Goal: Find specific page/section: Find specific page/section

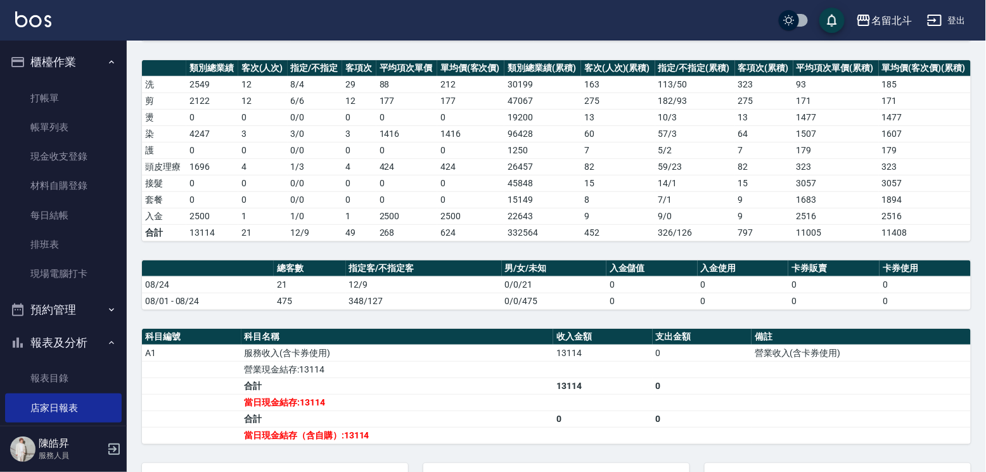
scroll to position [213, 0]
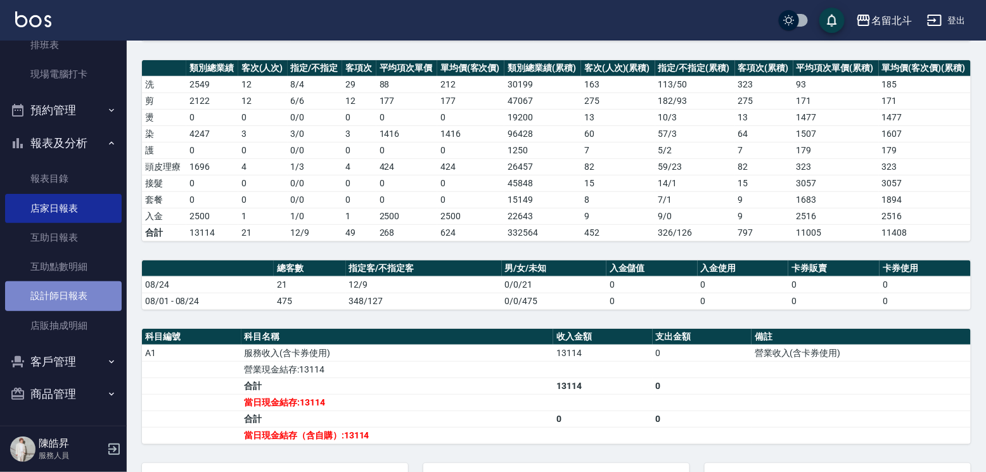
click at [72, 288] on link "設計師日報表" at bounding box center [63, 295] width 117 height 29
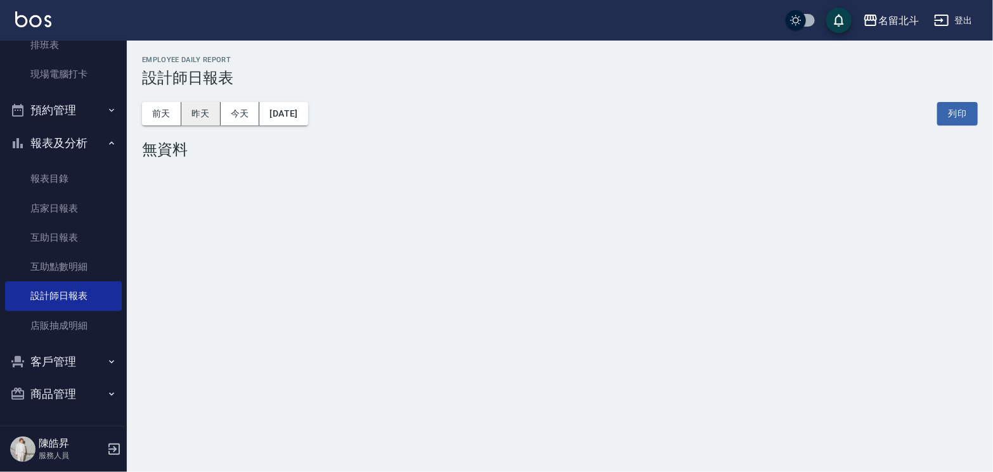
click at [200, 110] on button "昨天" at bounding box center [200, 113] width 39 height 23
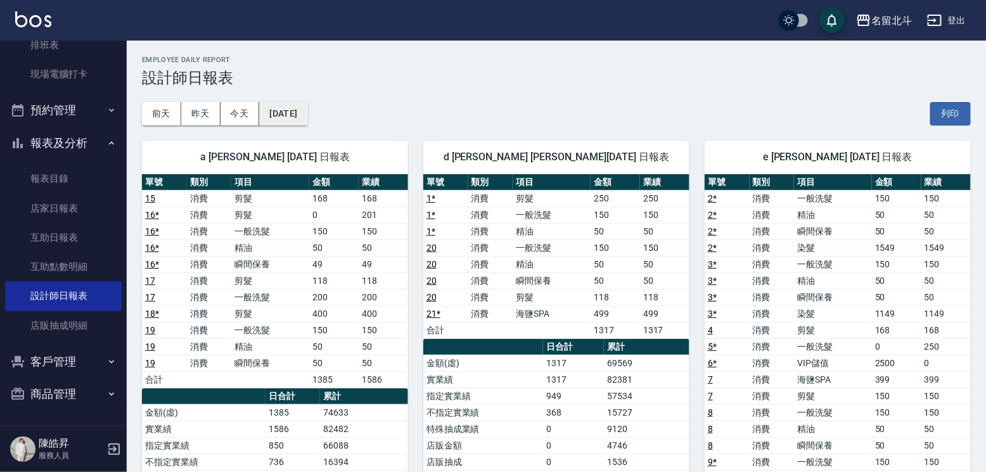
click at [307, 114] on button "[DATE]" at bounding box center [283, 113] width 48 height 23
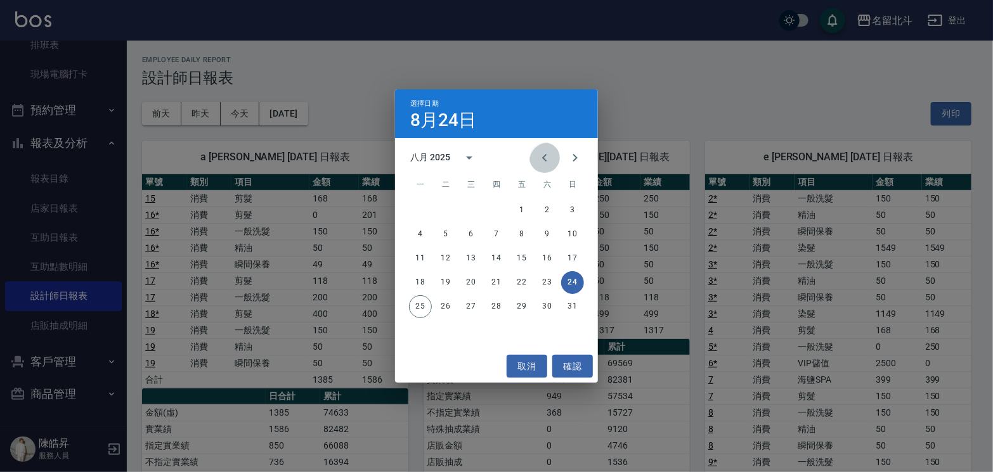
click at [537, 154] on icon "Previous month" at bounding box center [544, 157] width 15 height 15
click at [537, 164] on icon "Previous month" at bounding box center [544, 157] width 15 height 15
click at [569, 165] on icon "Next month" at bounding box center [574, 157] width 15 height 15
click at [497, 281] on button "24" at bounding box center [496, 282] width 23 height 23
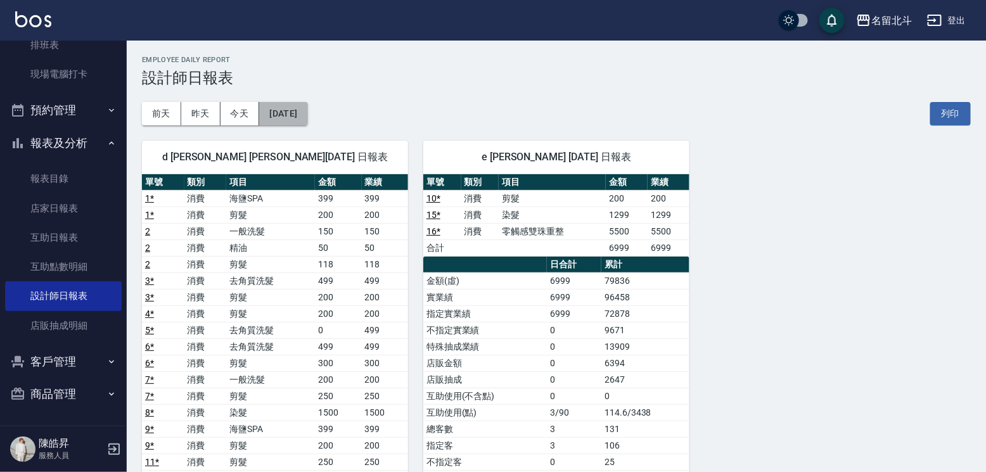
click at [305, 117] on button "[DATE]" at bounding box center [283, 113] width 48 height 23
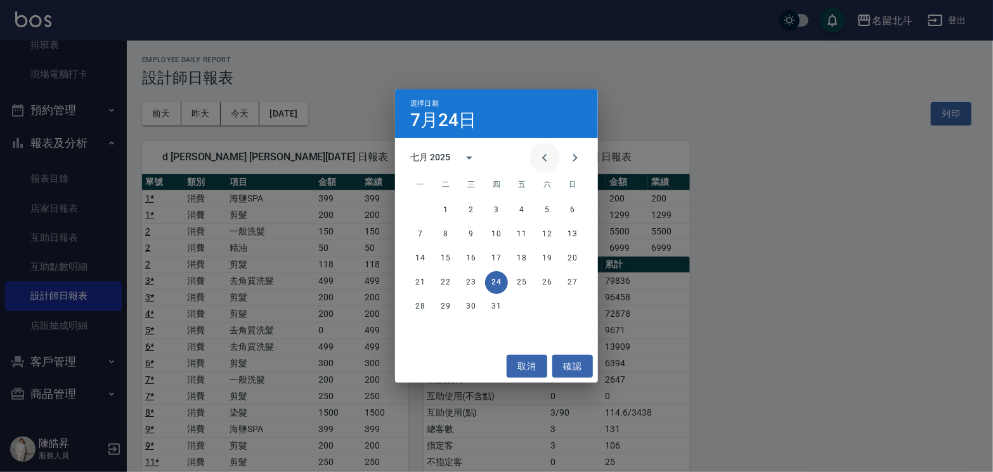
click at [537, 164] on icon "Previous month" at bounding box center [544, 157] width 15 height 15
click at [446, 307] on button "24" at bounding box center [445, 306] width 23 height 23
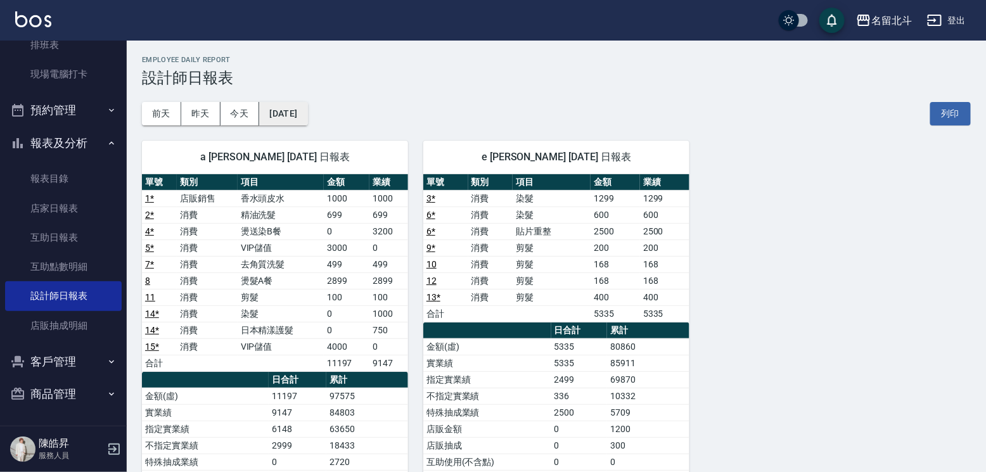
click at [307, 116] on button "[DATE]" at bounding box center [283, 113] width 48 height 23
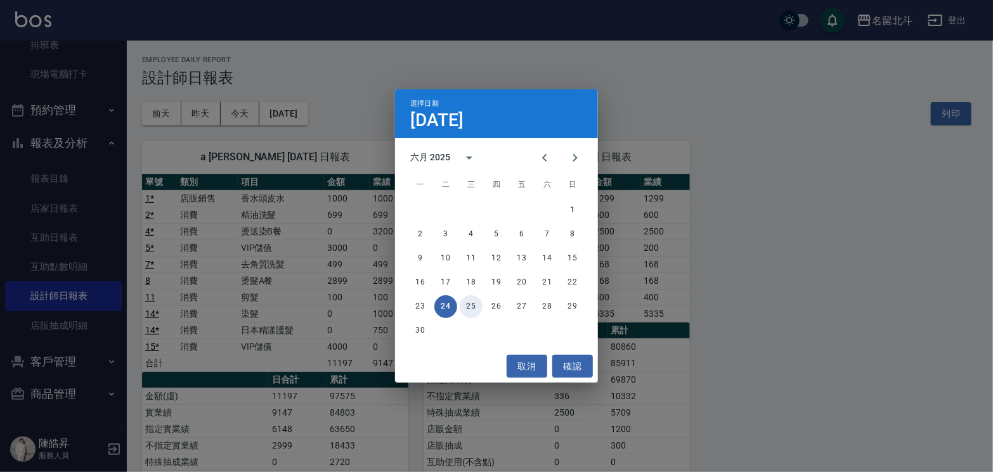
click at [468, 299] on button "25" at bounding box center [471, 306] width 23 height 23
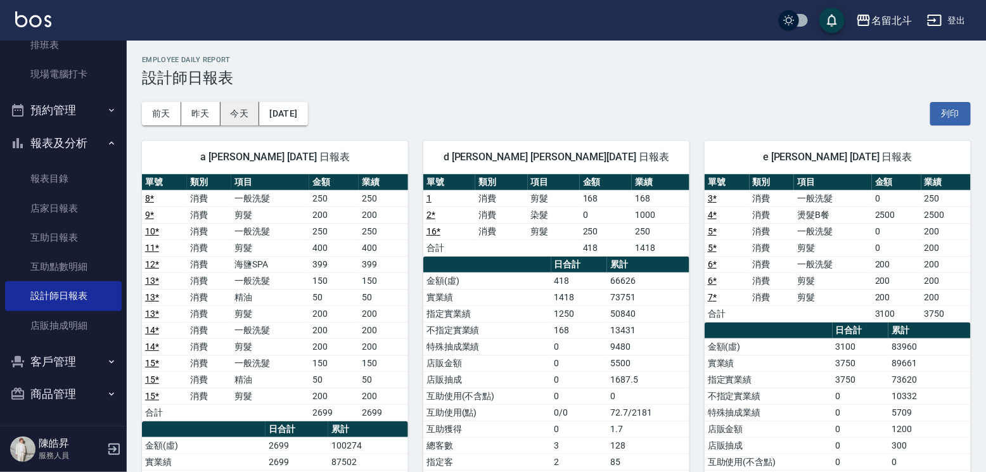
click at [238, 109] on button "今天" at bounding box center [240, 113] width 39 height 23
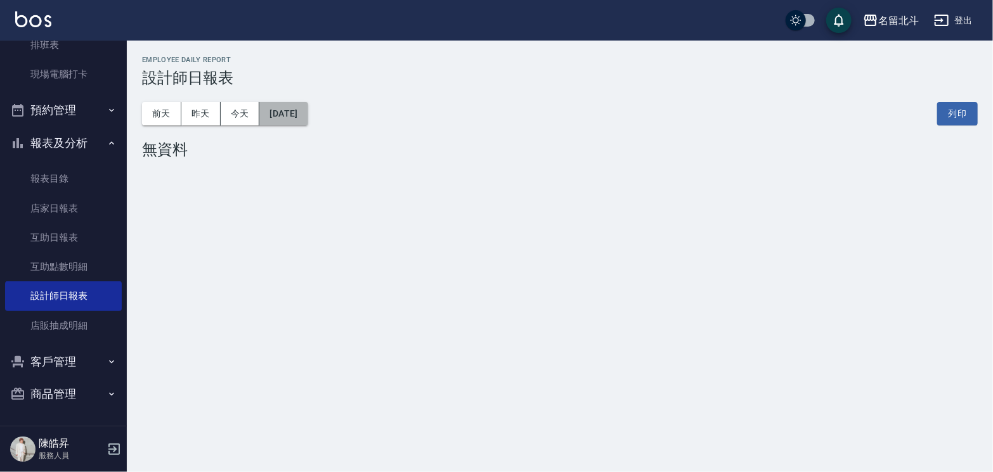
click at [307, 117] on button "[DATE]" at bounding box center [283, 113] width 48 height 23
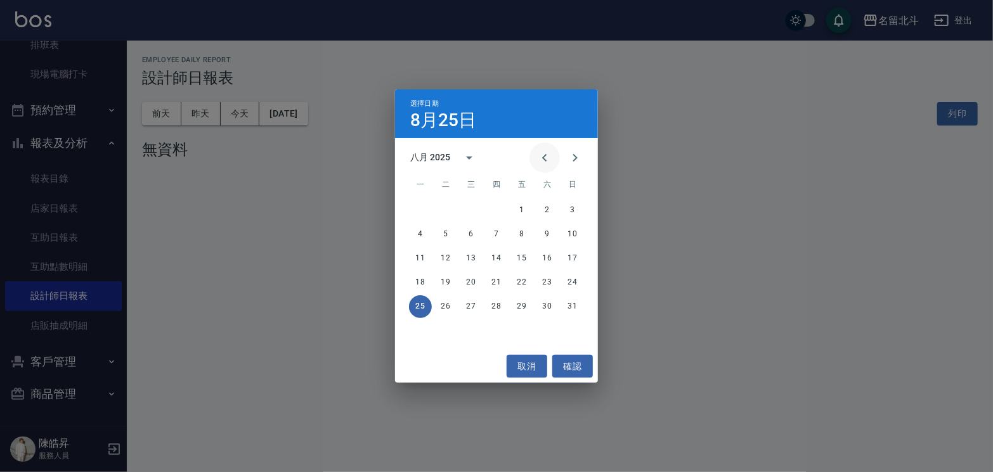
click at [542, 157] on icon "Previous month" at bounding box center [544, 158] width 4 height 8
drag, startPoint x: 539, startPoint y: 153, endPoint x: 531, endPoint y: 165, distance: 14.8
click at [539, 153] on icon "Previous month" at bounding box center [544, 157] width 15 height 15
click at [428, 328] on button "30" at bounding box center [420, 330] width 23 height 23
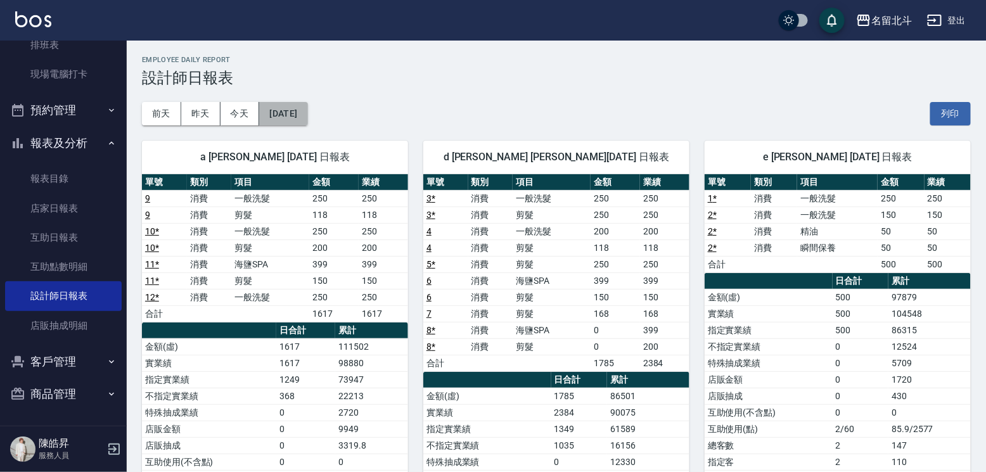
click at [306, 111] on button "[DATE]" at bounding box center [283, 113] width 48 height 23
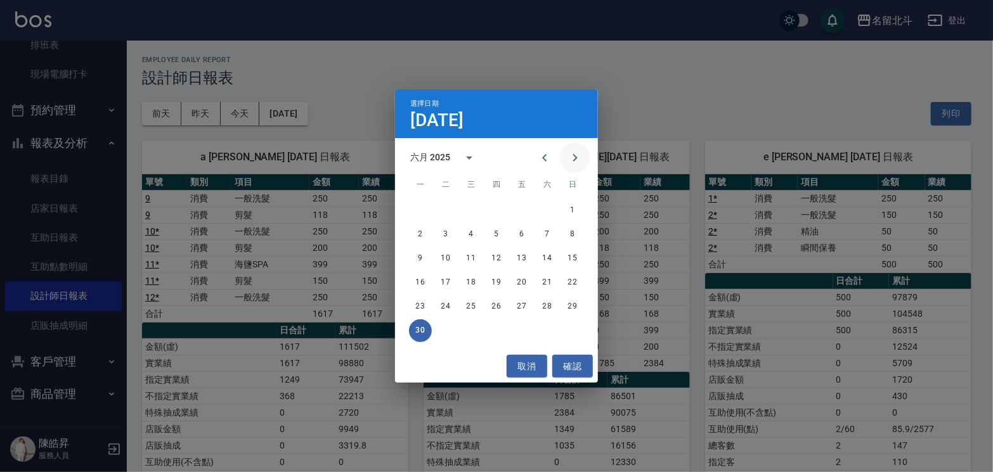
click at [574, 150] on icon "Next month" at bounding box center [574, 157] width 15 height 15
click at [500, 303] on button "31" at bounding box center [496, 306] width 23 height 23
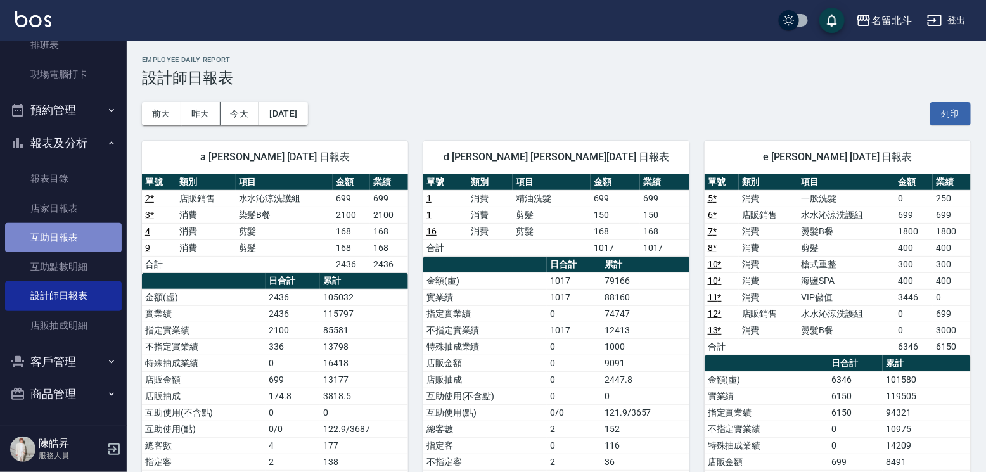
drag, startPoint x: 67, startPoint y: 235, endPoint x: 60, endPoint y: 231, distance: 7.9
click at [67, 235] on link "互助日報表" at bounding box center [63, 237] width 117 height 29
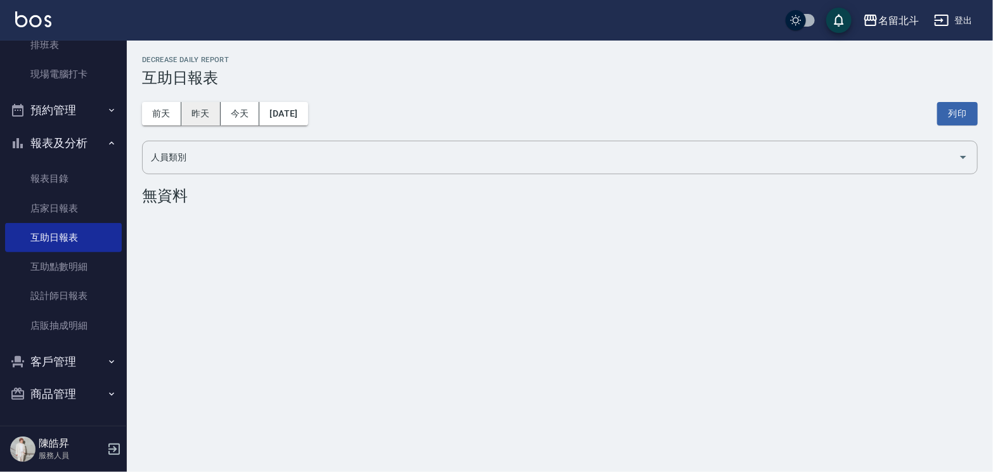
drag, startPoint x: 202, startPoint y: 120, endPoint x: 218, endPoint y: 119, distance: 16.5
click at [210, 127] on div "[DATE] [DATE] [DATE] [DATE] 列印" at bounding box center [559, 114] width 835 height 54
click at [204, 117] on button "昨天" at bounding box center [200, 113] width 39 height 23
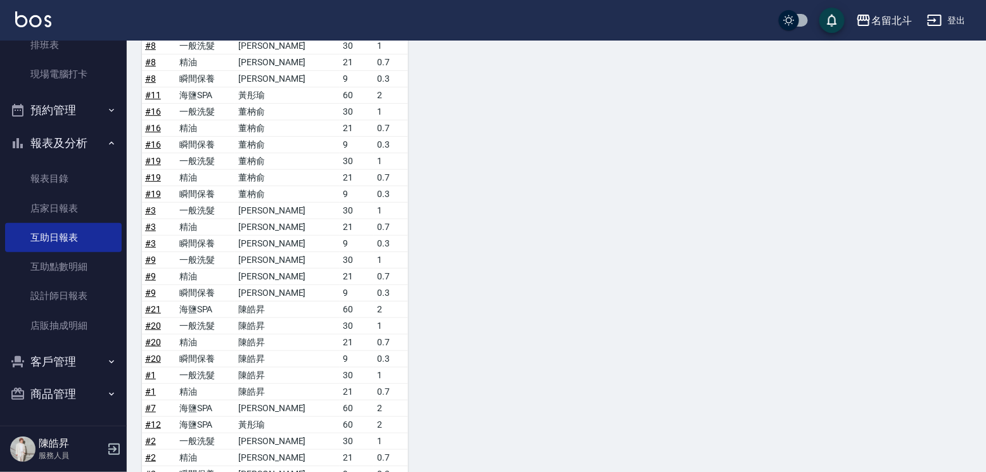
scroll to position [46, 0]
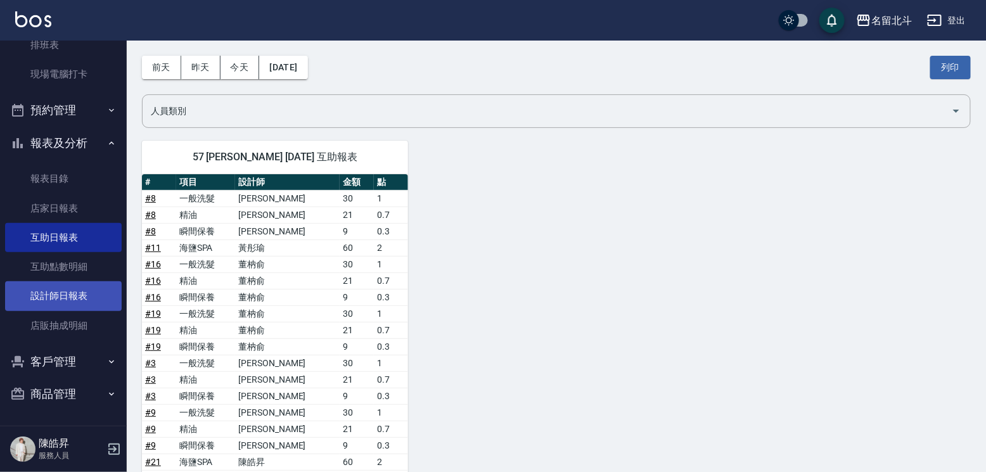
click at [79, 298] on link "設計師日報表" at bounding box center [63, 295] width 117 height 29
